Goal: Transaction & Acquisition: Purchase product/service

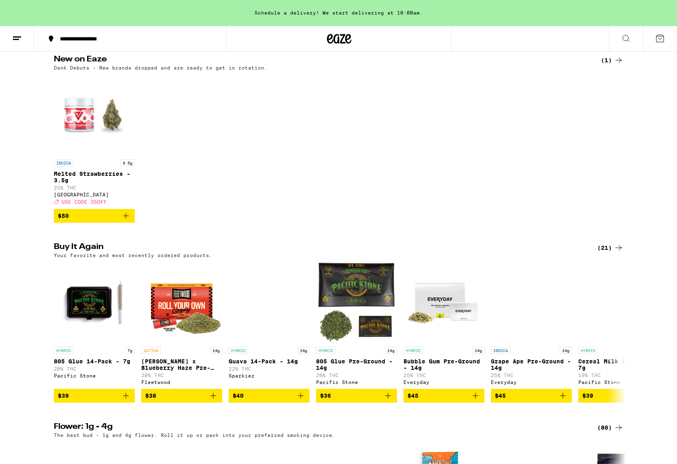
scroll to position [275, 0]
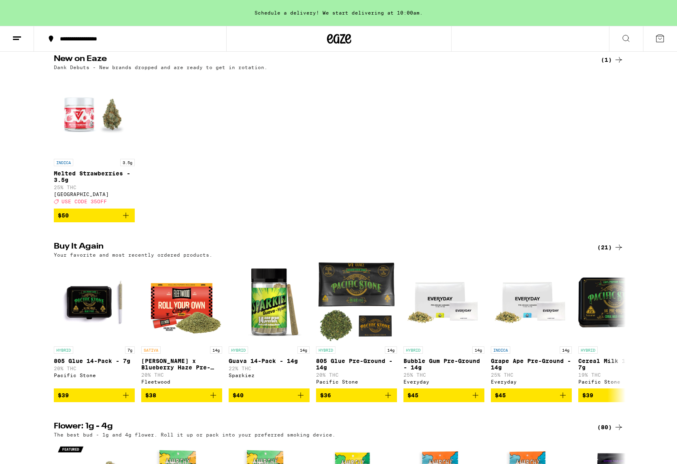
click at [603, 252] on div "(21)" at bounding box center [610, 248] width 26 height 10
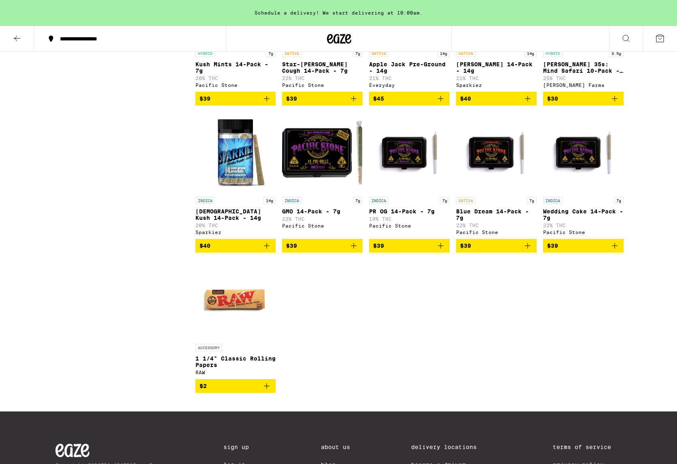
scroll to position [473, 0]
